Goal: Task Accomplishment & Management: Manage account settings

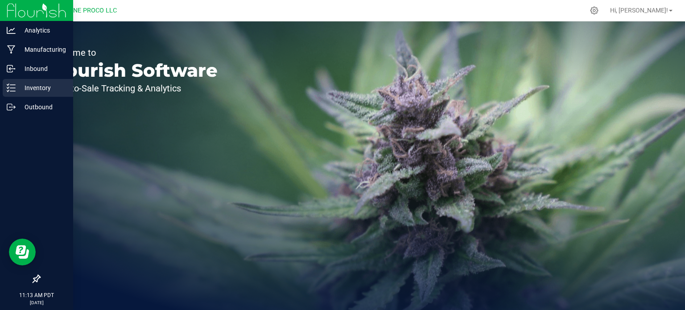
click at [18, 87] on p "Inventory" at bounding box center [43, 88] width 54 height 11
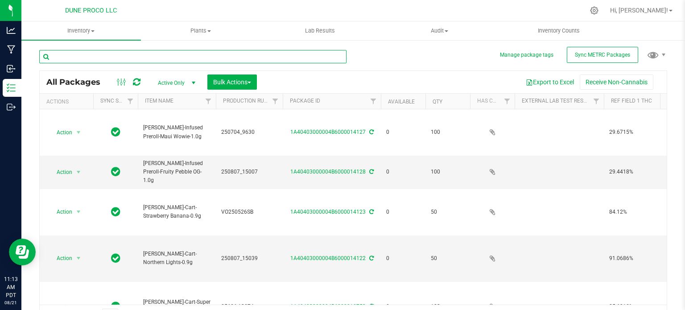
click at [121, 58] on input "text" at bounding box center [192, 56] width 307 height 13
type input "9846"
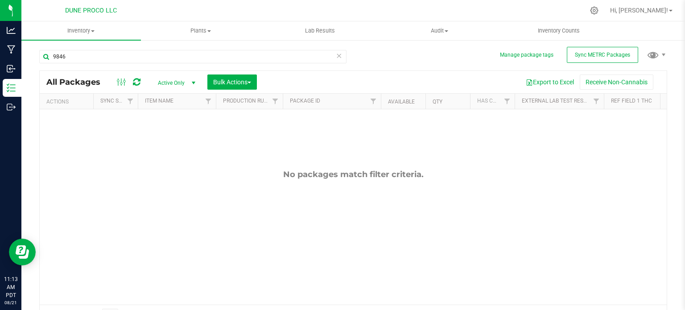
click at [169, 82] on span "Active Only" at bounding box center [174, 83] width 49 height 12
click at [165, 132] on li "All" at bounding box center [174, 137] width 48 height 13
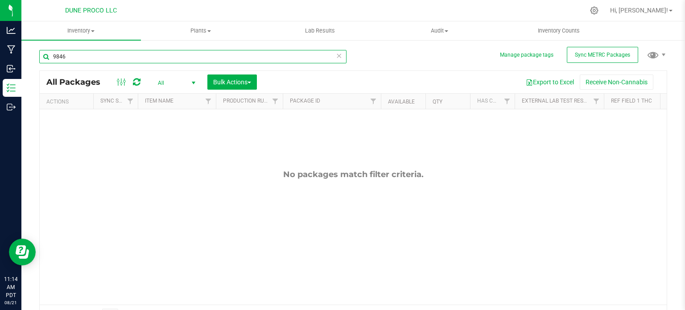
click at [111, 61] on input "9846" at bounding box center [192, 56] width 307 height 13
paste input "Sample 2505G3L0109.6015"
drag, startPoint x: 71, startPoint y: 55, endPoint x: 33, endPoint y: 54, distance: 37.9
click at [33, 54] on div "Manage package tags Sync METRC Packages Sample 2505G3L0109.6015 All Packages Al…" at bounding box center [353, 175] width 664 height 272
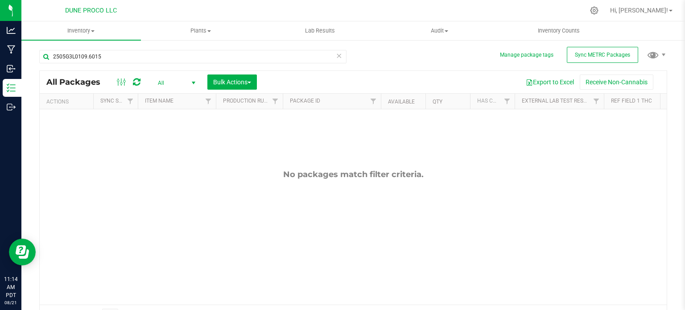
click at [99, 49] on div "2505G3L0109.6015" at bounding box center [196, 56] width 314 height 29
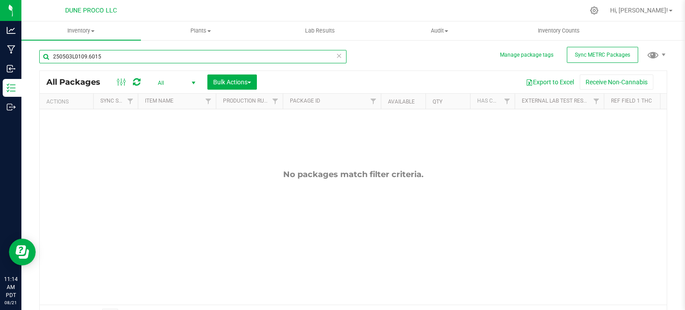
click at [100, 59] on input "2505G3L0109.6015" at bounding box center [192, 56] width 307 height 13
paste input "R-3250227-PP"
click at [133, 57] on input "R-3250227-PP" at bounding box center [192, 56] width 307 height 13
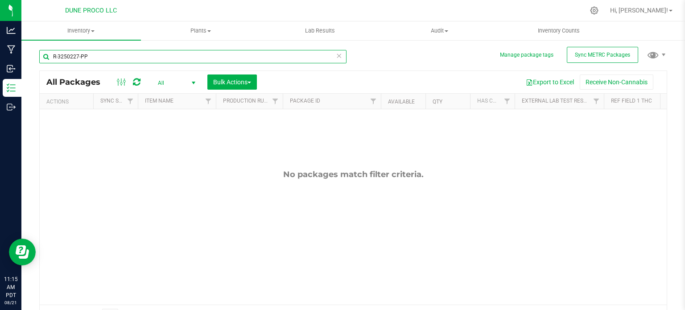
click at [133, 57] on input "R-3250227-PP" at bounding box center [192, 56] width 307 height 13
click at [133, 57] on input "098463" at bounding box center [192, 56] width 307 height 13
type input "09846"
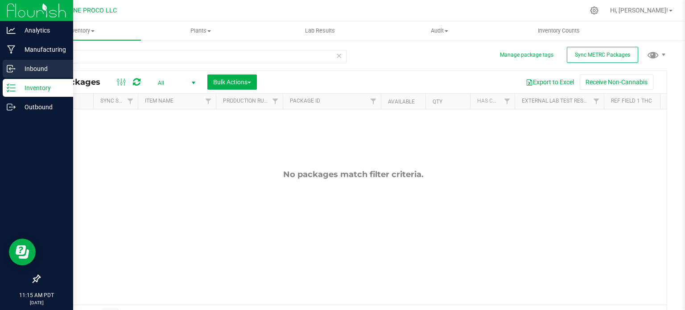
click at [15, 72] on icon at bounding box center [11, 68] width 9 height 9
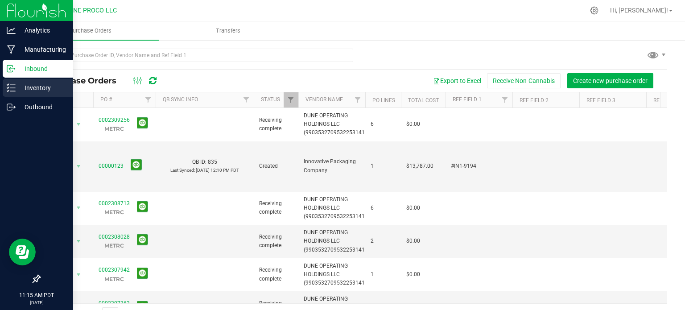
click at [25, 88] on p "Inventory" at bounding box center [43, 88] width 54 height 11
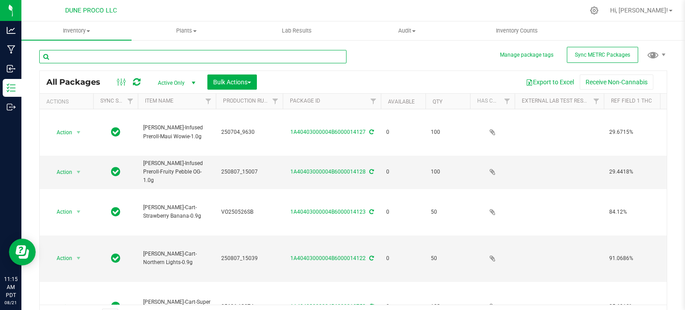
click at [168, 53] on input "text" at bounding box center [192, 56] width 307 height 13
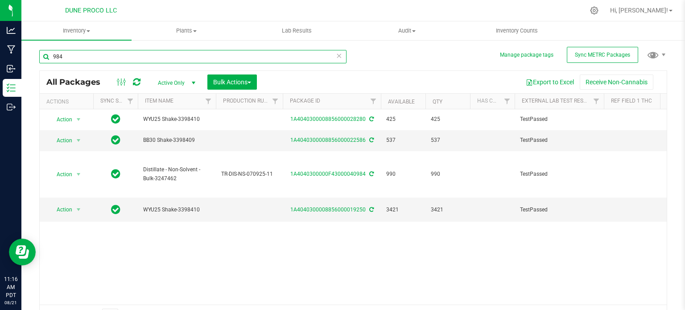
click at [63, 60] on input "984" at bounding box center [192, 56] width 307 height 13
paste input "PP8946"
type input "PP8946"
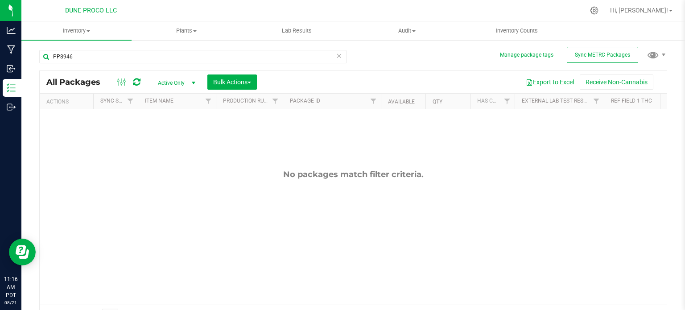
click at [177, 82] on span "Active Only" at bounding box center [174, 83] width 49 height 12
click at [161, 137] on li "All" at bounding box center [174, 137] width 48 height 13
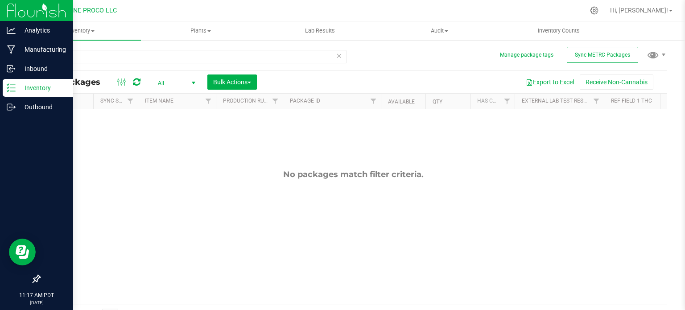
click at [12, 89] on icon at bounding box center [11, 87] width 9 height 9
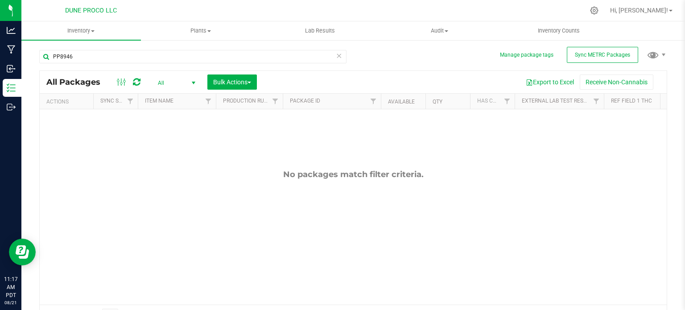
click at [336, 56] on icon at bounding box center [339, 55] width 6 height 11
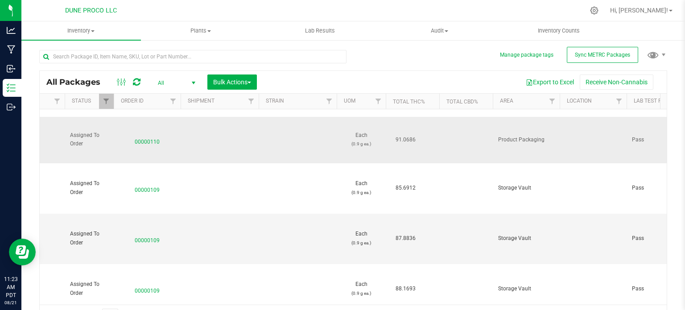
scroll to position [0, 557]
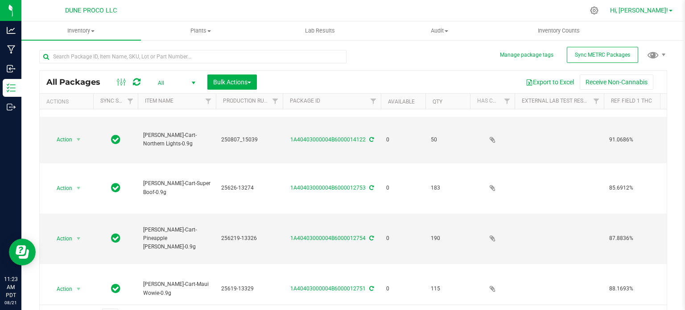
click at [673, 8] on link "Hi, [PERSON_NAME]!" at bounding box center [642, 10] width 70 height 9
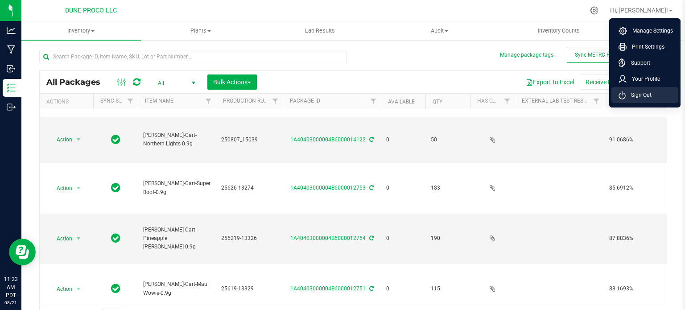
click at [626, 99] on li "Sign Out" at bounding box center [644, 95] width 67 height 16
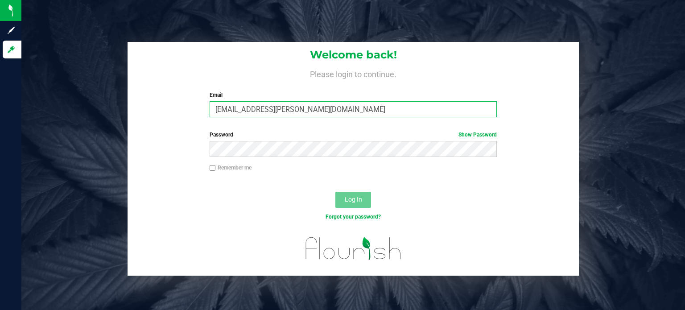
click at [246, 108] on input "[EMAIL_ADDRESS][PERSON_NAME][DOMAIN_NAME]" at bounding box center [354, 109] width 288 height 16
type input "[EMAIL_ADDRESS][DOMAIN_NAME]"
click at [360, 196] on span "Log In" at bounding box center [353, 199] width 17 height 7
